Goal: Find specific page/section: Find specific page/section

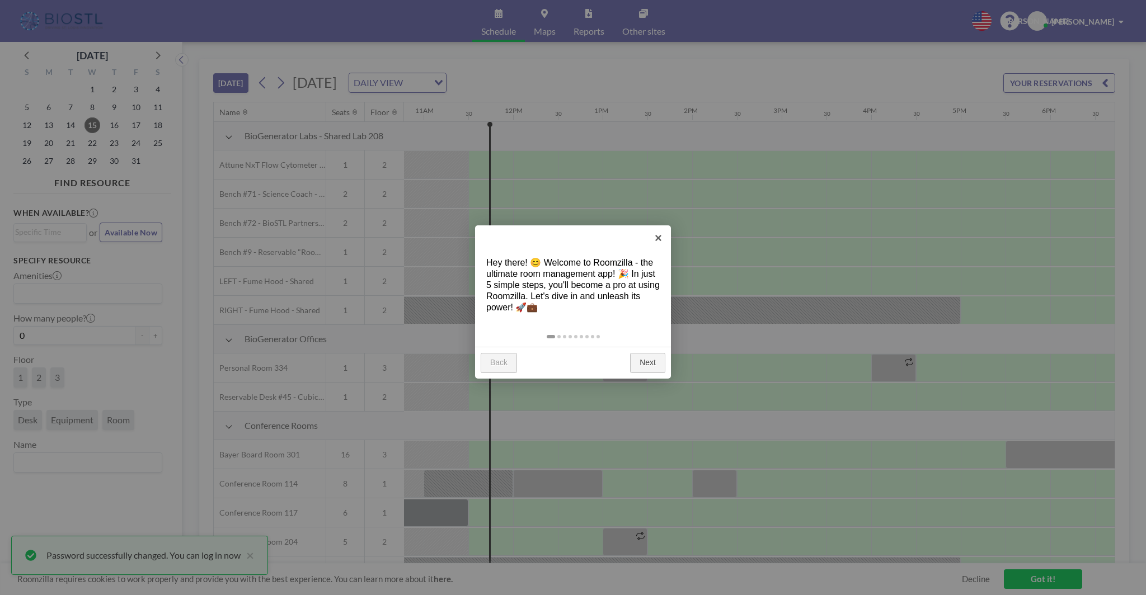
scroll to position [0, 985]
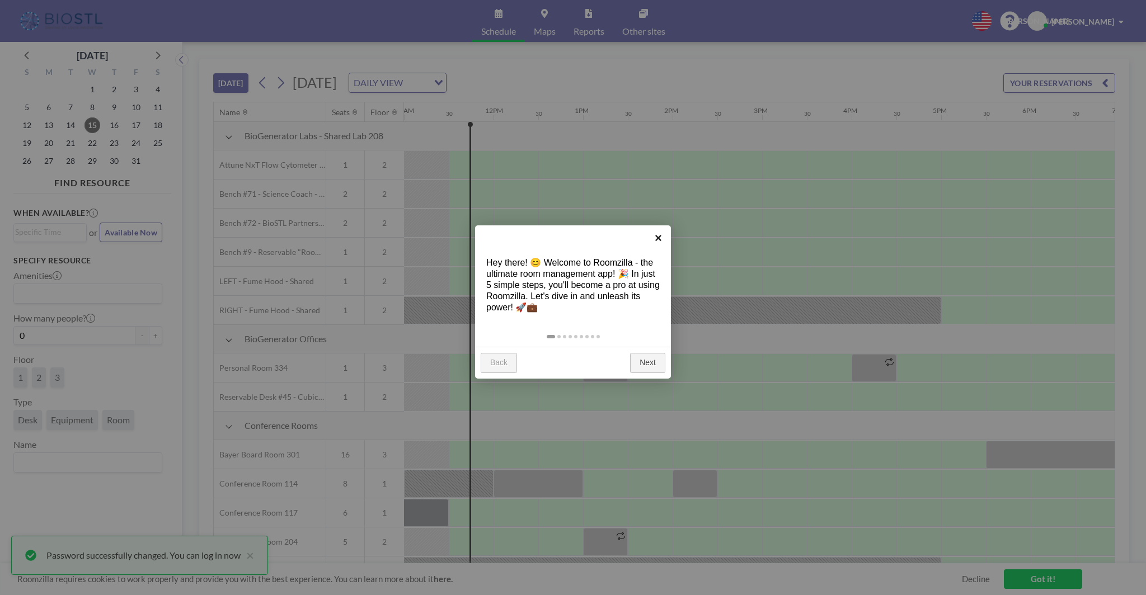
click at [658, 238] on link "×" at bounding box center [658, 237] width 25 height 25
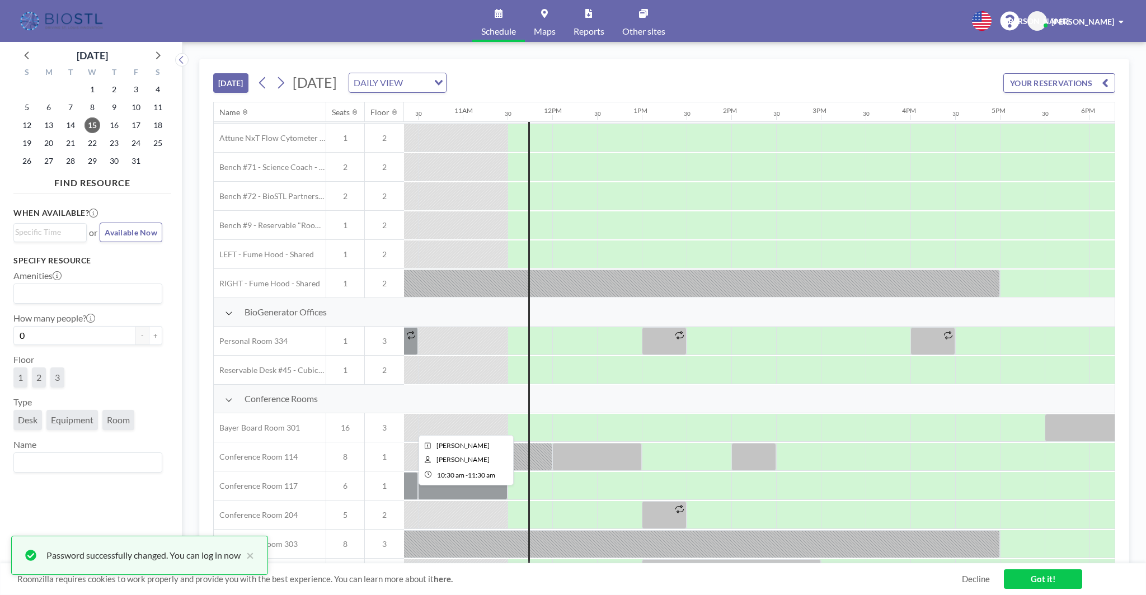
scroll to position [0, 926]
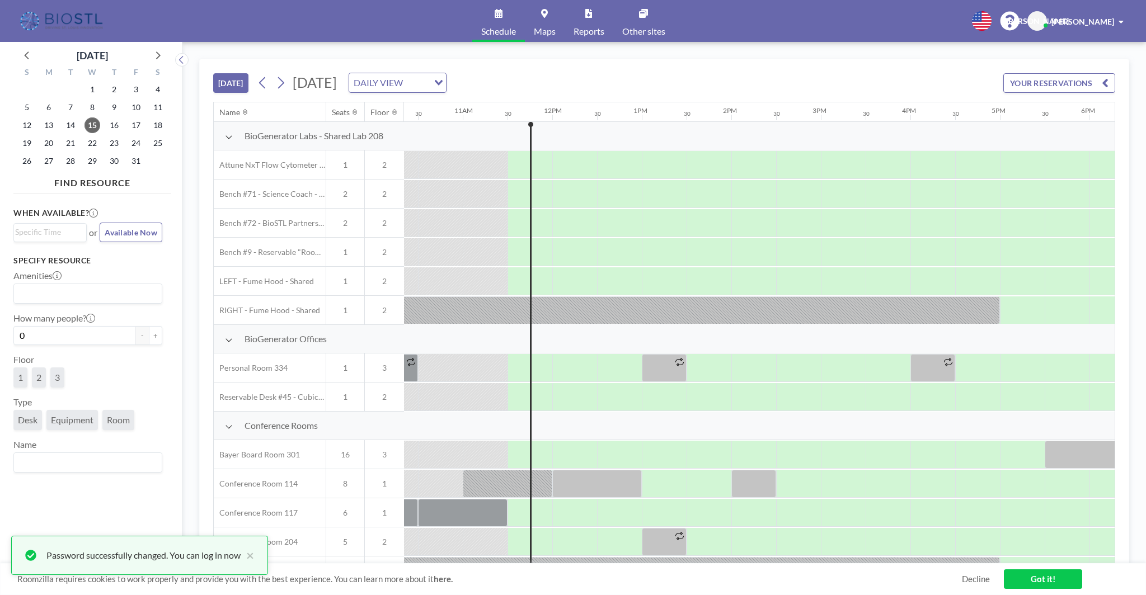
click at [542, 22] on link "Maps" at bounding box center [545, 21] width 40 height 42
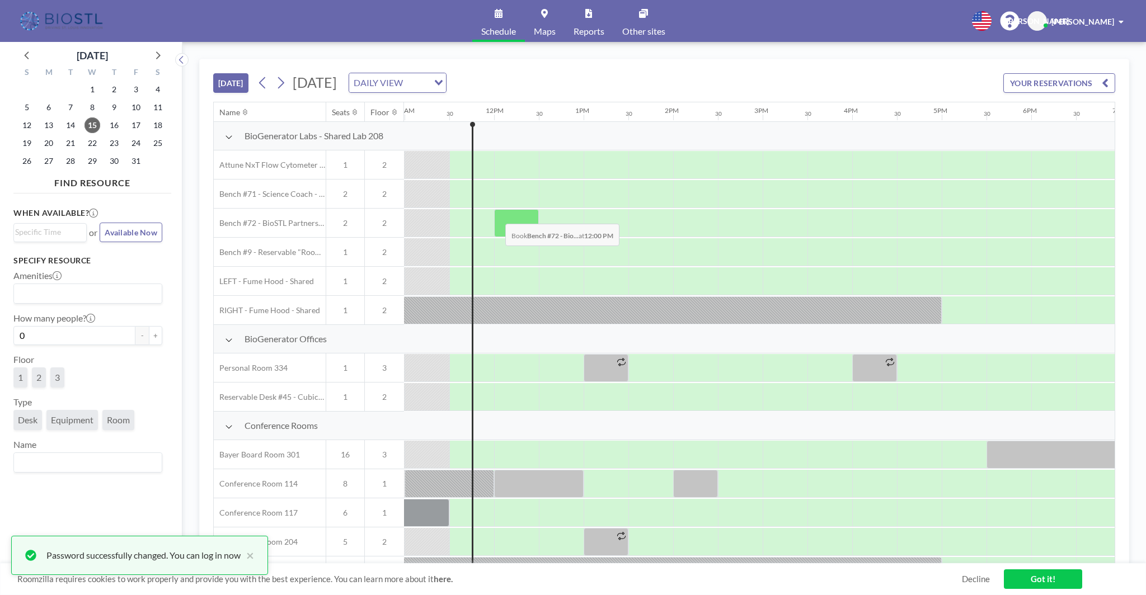
scroll to position [0, 985]
click at [1086, 22] on span "[PERSON_NAME]" at bounding box center [1082, 22] width 63 height 10
click at [1091, 53] on span "Profile" at bounding box center [1089, 53] width 23 height 11
